Goal: Find specific page/section: Find specific page/section

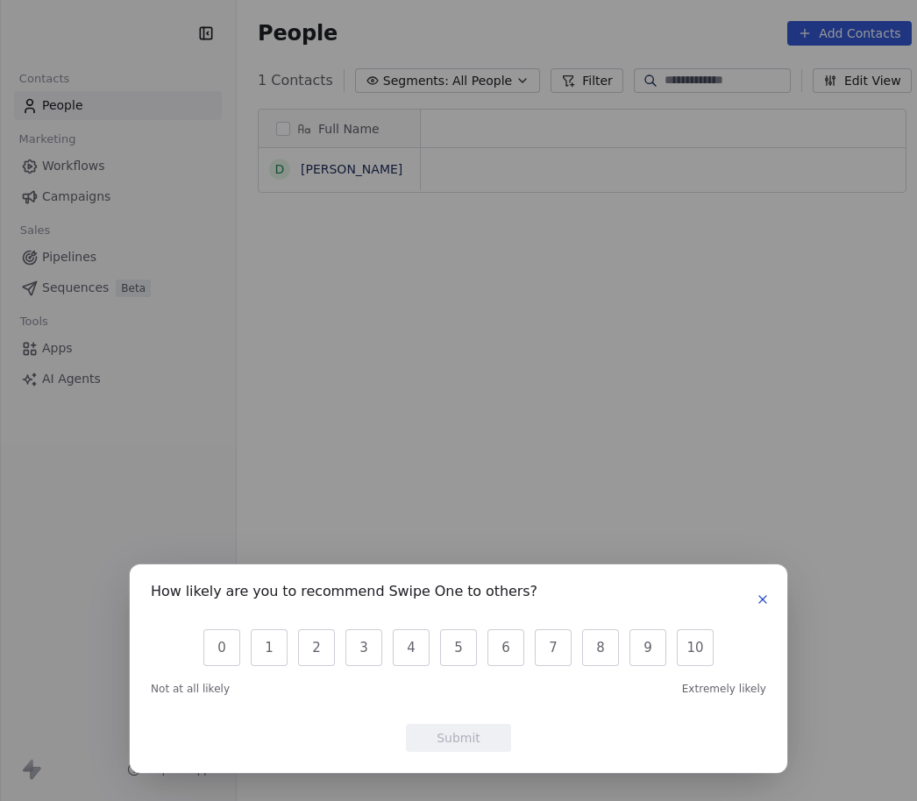
scroll to position [755, 724]
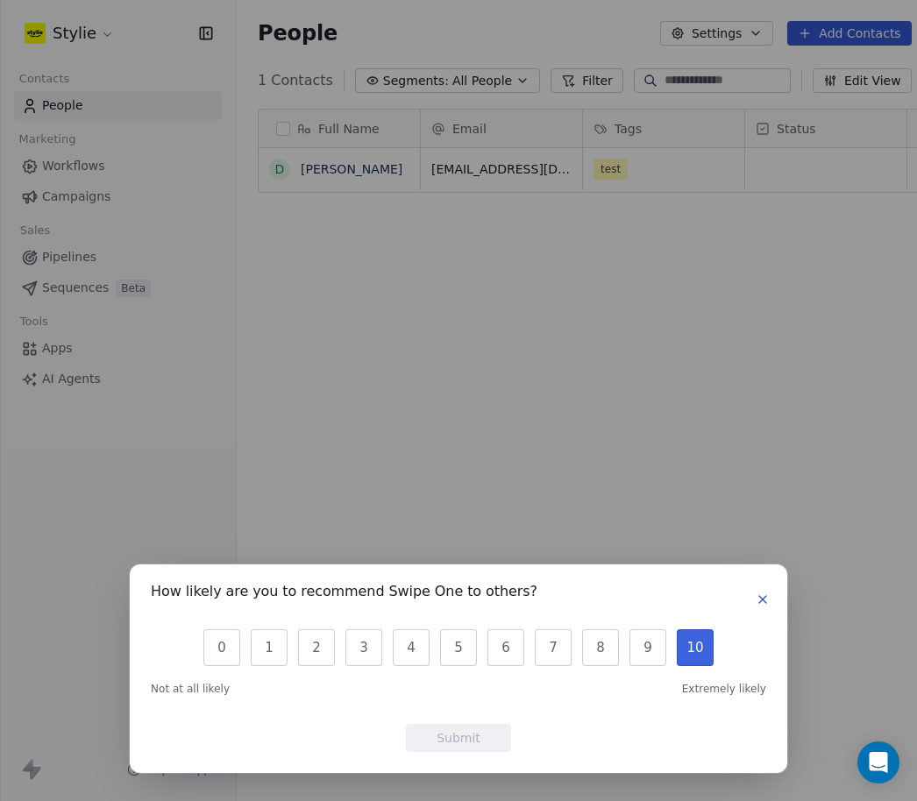
click at [691, 640] on button "10" at bounding box center [694, 647] width 37 height 37
click at [500, 728] on button "Submit" at bounding box center [458, 738] width 105 height 28
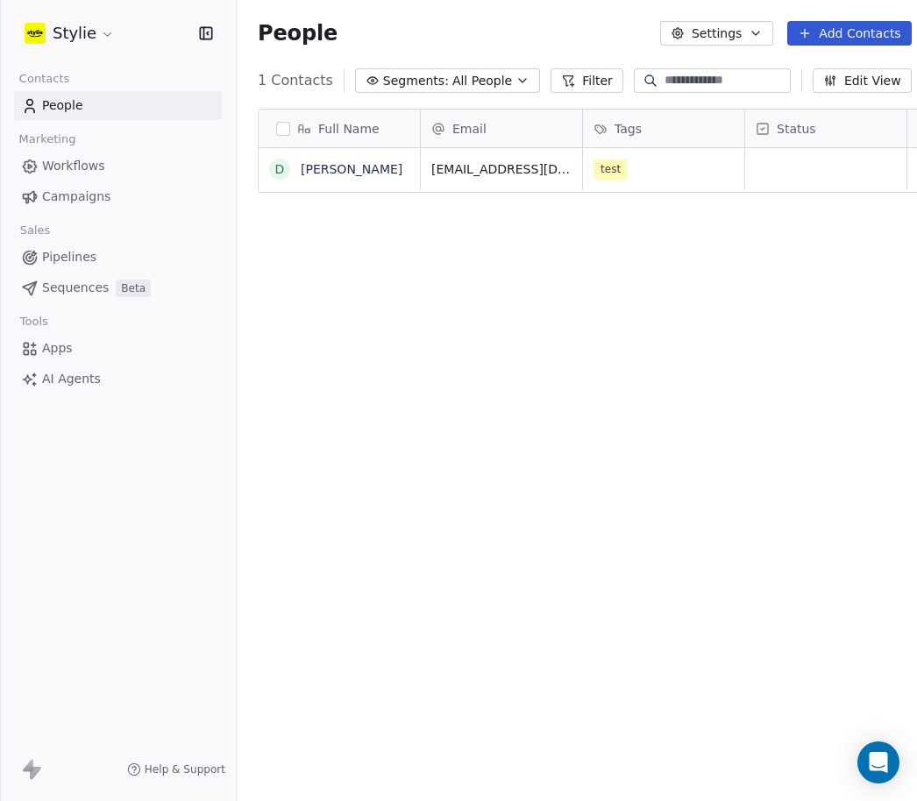
scroll to position [0, 0]
click at [144, 155] on link "Workflows" at bounding box center [118, 166] width 208 height 29
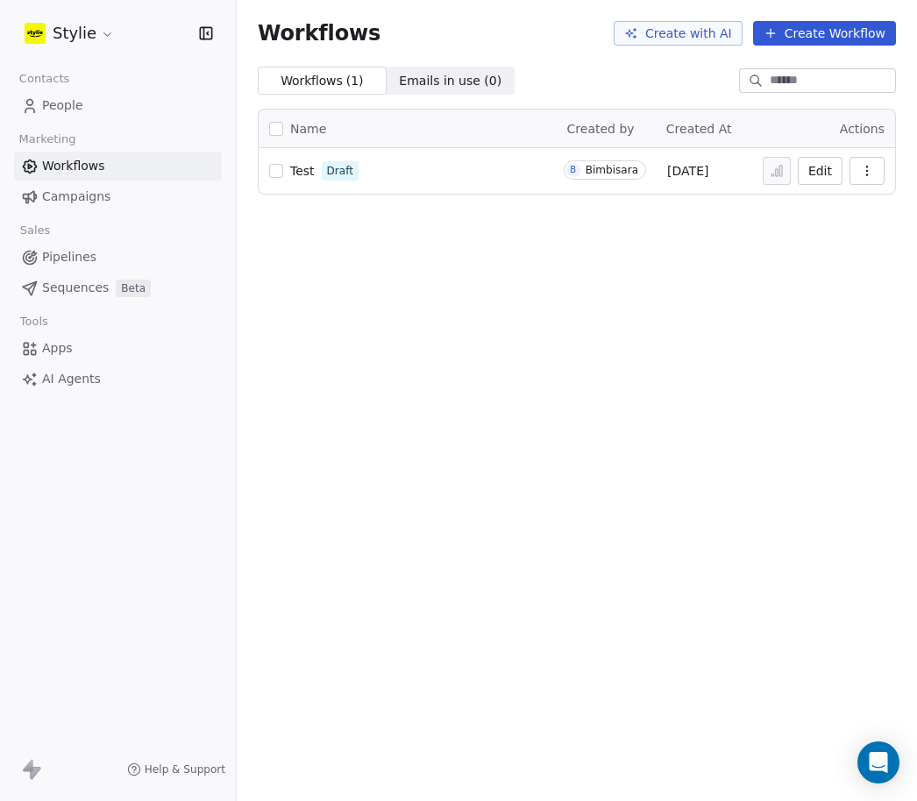
click at [60, 117] on link "People" at bounding box center [118, 105] width 208 height 29
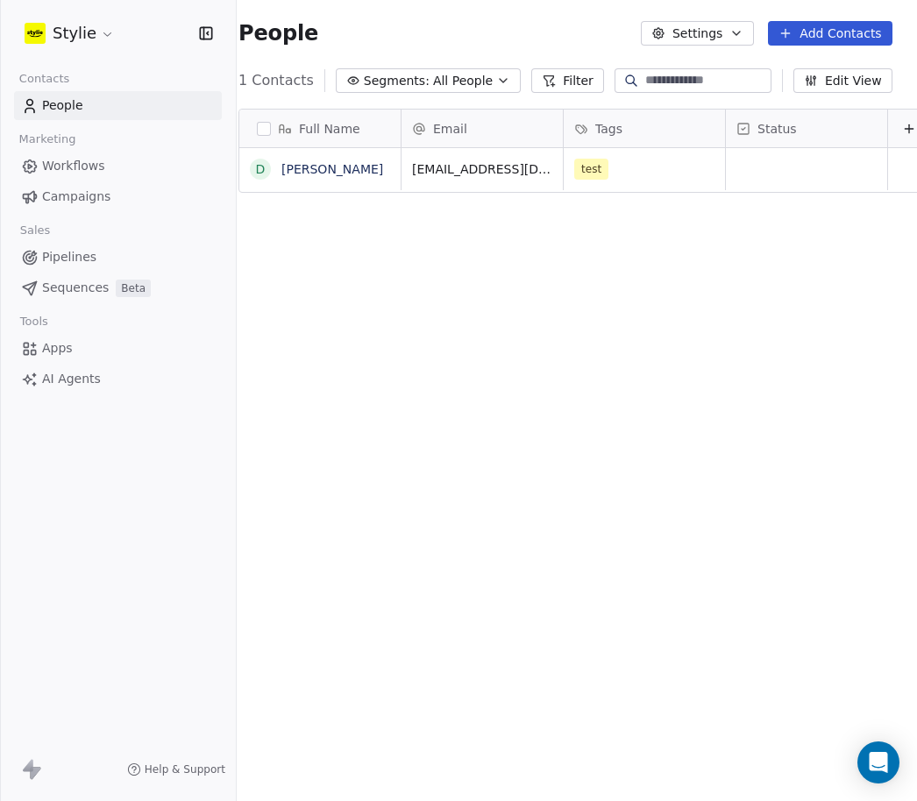
scroll to position [0, 18]
click at [504, 81] on button "Segments: All People" at bounding box center [429, 80] width 185 height 25
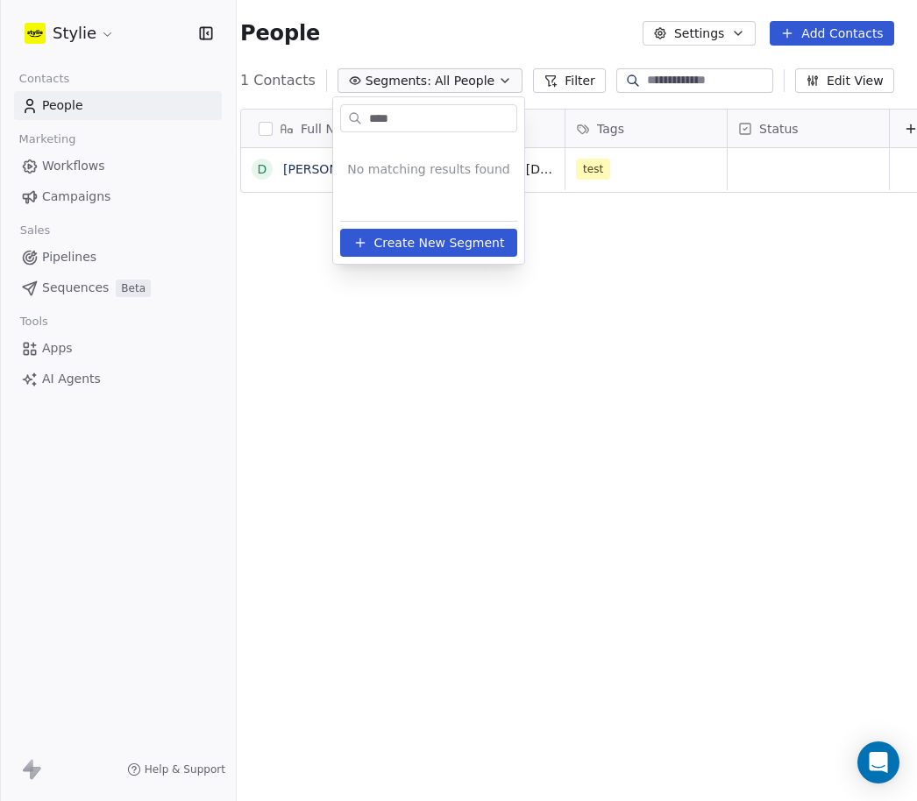
type input "****"
click at [385, 426] on html "Stylie Contacts People Marketing Workflows Campaigns Sales Pipelines Sequences …" at bounding box center [458, 400] width 917 height 801
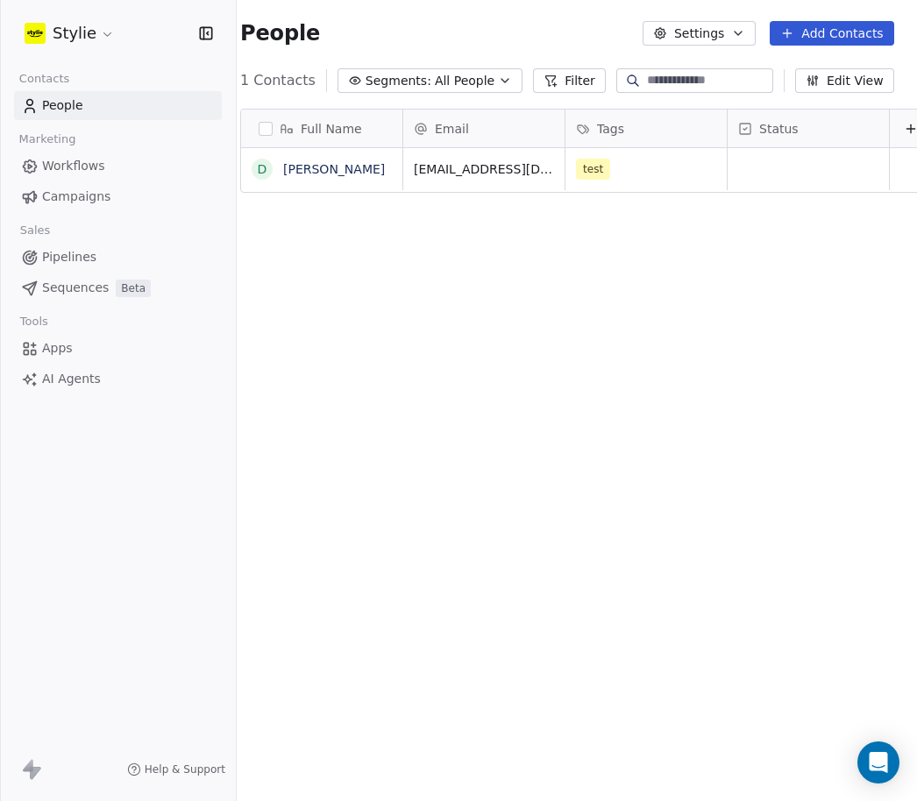
click at [584, 91] on button "Filter" at bounding box center [569, 80] width 73 height 25
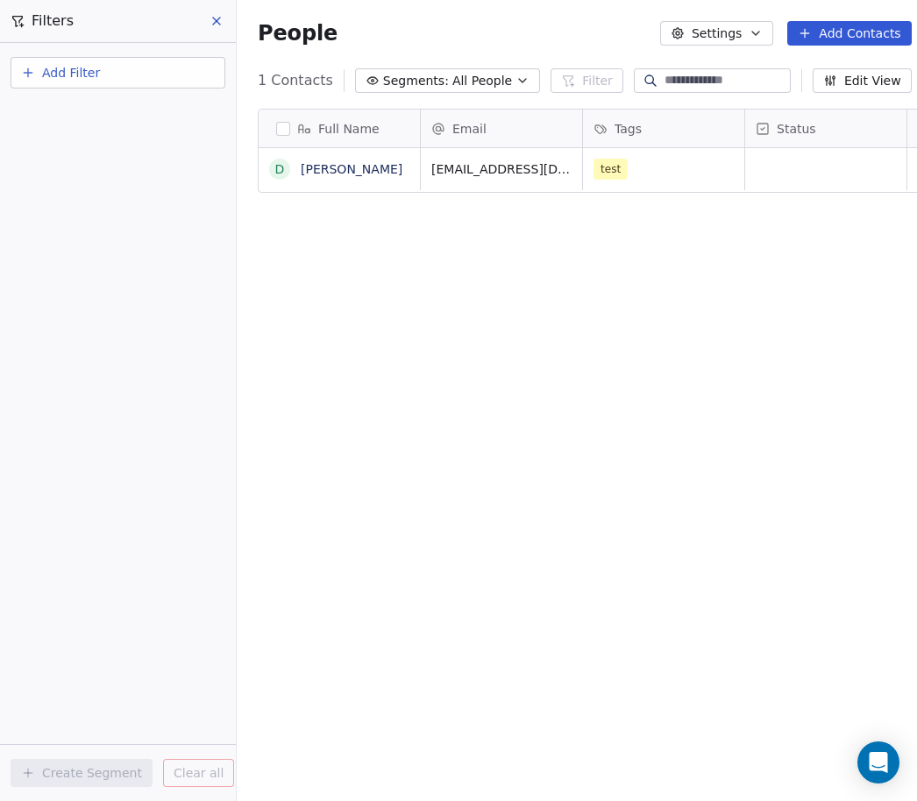
scroll to position [0, 0]
click at [691, 72] on input at bounding box center [725, 81] width 123 height 18
